Goal: Information Seeking & Learning: Find specific page/section

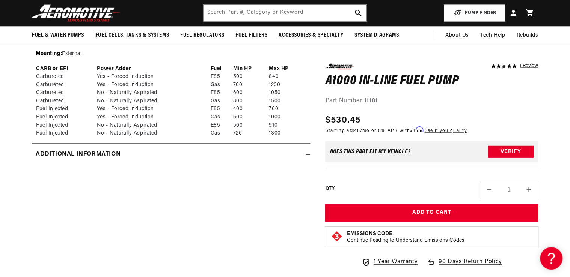
scroll to position [751, 0]
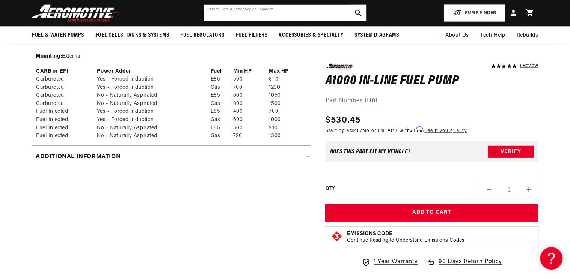
drag, startPoint x: 225, startPoint y: 18, endPoint x: 228, endPoint y: 14, distance: 5.1
click at [225, 18] on input "text" at bounding box center [284, 13] width 163 height 17
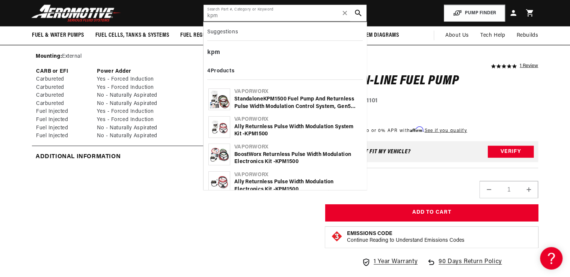
type input "kpm"
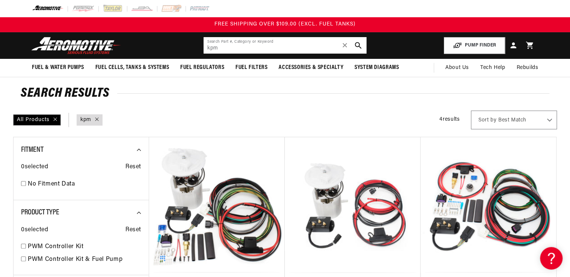
drag, startPoint x: 182, startPoint y: 54, endPoint x: 156, endPoint y: 58, distance: 26.6
click at [156, 58] on header "Fuel & Water Pumps Back In-Tank In-Line Fuel Pumps" at bounding box center [285, 45] width 544 height 27
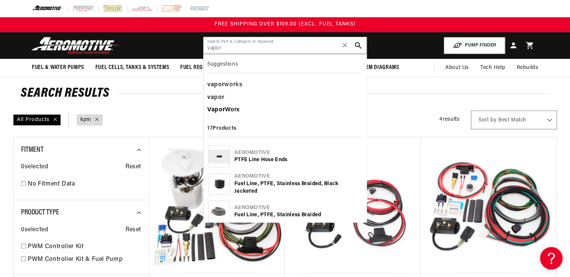
click at [232, 110] on div "Vapor Worx" at bounding box center [284, 110] width 155 height 13
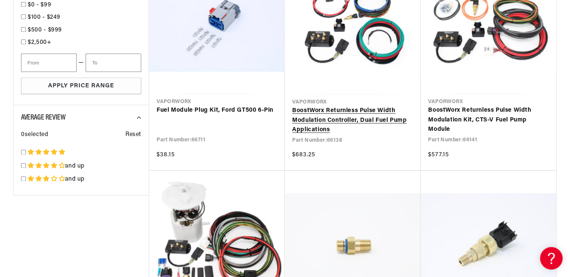
scroll to position [511, 0]
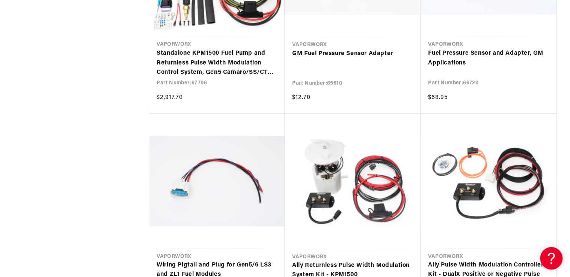
scroll to position [751, 0]
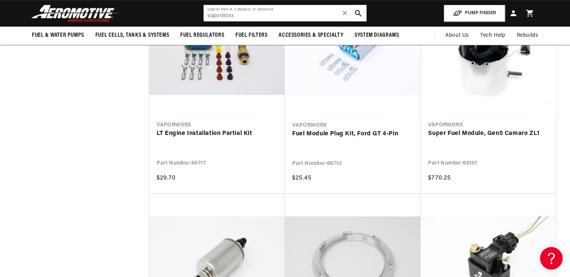
scroll to position [3093, 0]
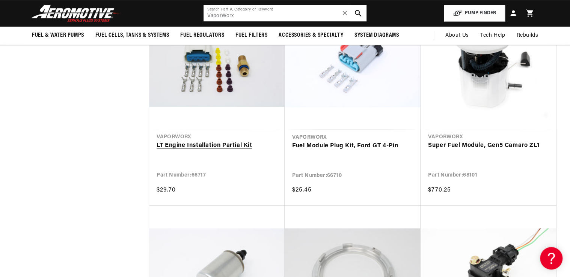
scroll to position [3033, 0]
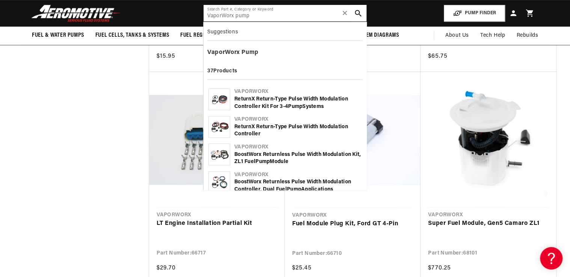
type input "VaporWorx pump"
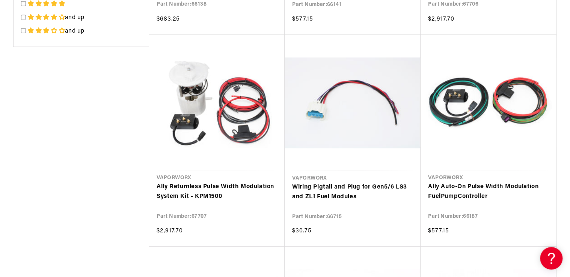
scroll to position [531, 0]
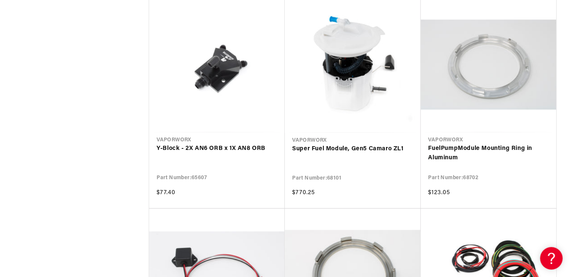
scroll to position [1853, 0]
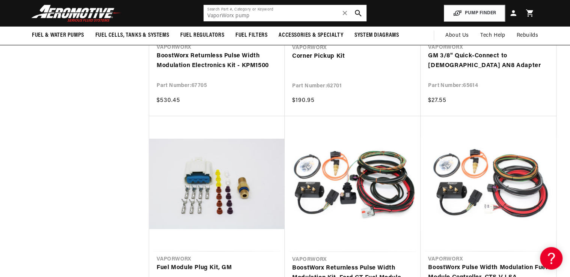
scroll to position [1282, 0]
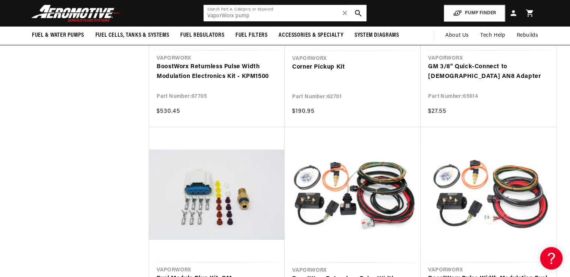
drag, startPoint x: 263, startPoint y: 11, endPoint x: 169, endPoint y: 26, distance: 95.4
click at [172, 26] on header "Fuel & Water Pumps Back In-Tank In-Line Fuel Pumps" at bounding box center [285, 13] width 544 height 27
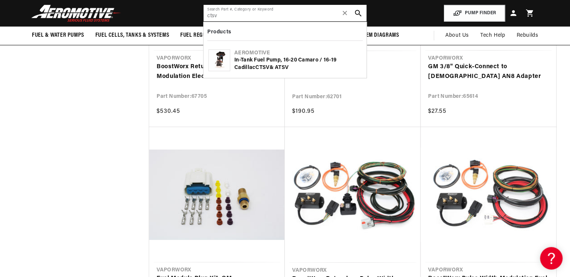
type input "ctsv"
click at [222, 62] on img at bounding box center [219, 60] width 21 height 21
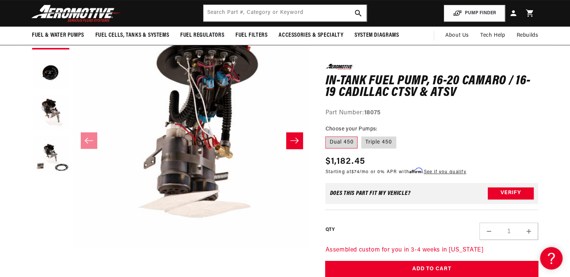
scroll to position [30, 0]
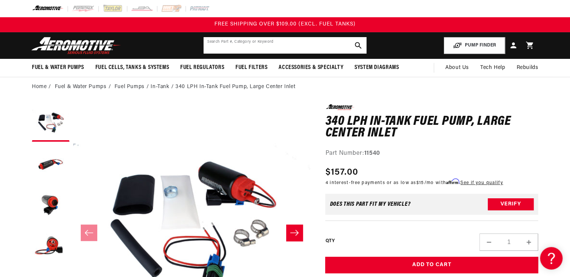
drag, startPoint x: 218, startPoint y: 39, endPoint x: 219, endPoint y: 45, distance: 6.5
click at [218, 40] on input "text" at bounding box center [284, 45] width 163 height 17
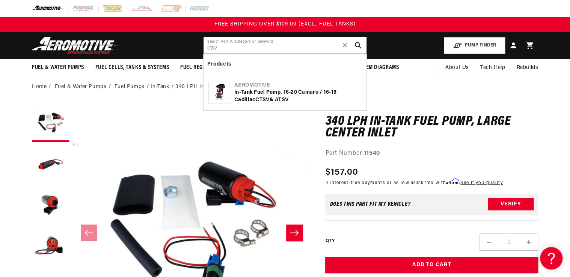
type input "ctsv"
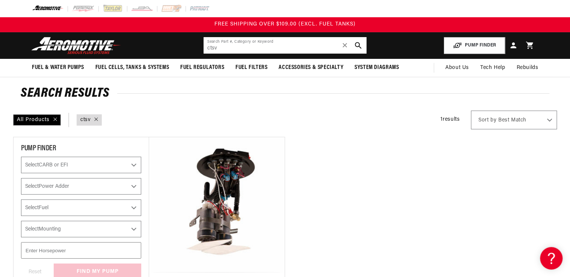
drag, startPoint x: 227, startPoint y: 47, endPoint x: 168, endPoint y: 50, distance: 58.6
click at [169, 50] on header "Fuel & Water Pumps Back In-Tank In-Line Fuel Pumps" at bounding box center [285, 45] width 544 height 27
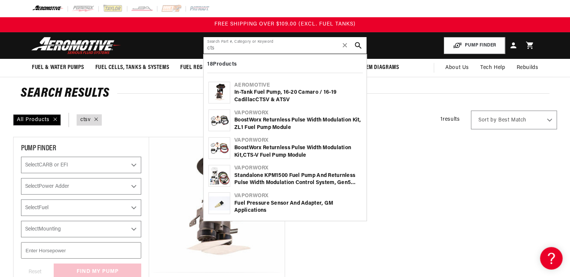
type input "cts"
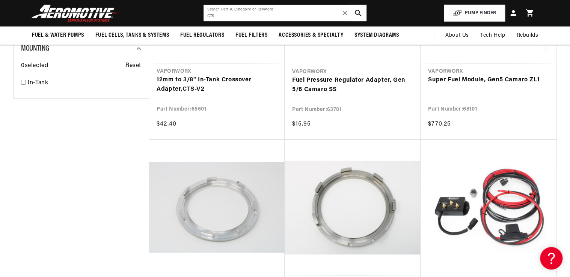
scroll to position [961, 0]
